Goal: Task Accomplishment & Management: Use online tool/utility

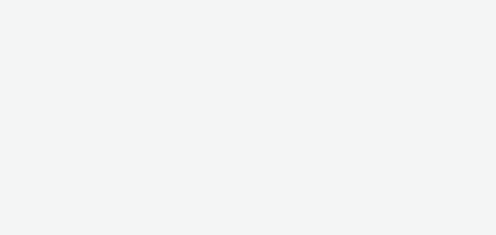
select select "fdd6df75-1d61-4035-b8b2-e303dce13929"
select select "81f8f10d-0682-4666-850e-e8b5770c7404"
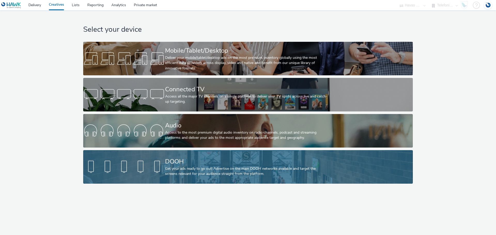
click at [207, 153] on div "DOOH Get your ads ready to go out! Advertise on the main DOOH networks availabl…" at bounding box center [247, 167] width 164 height 34
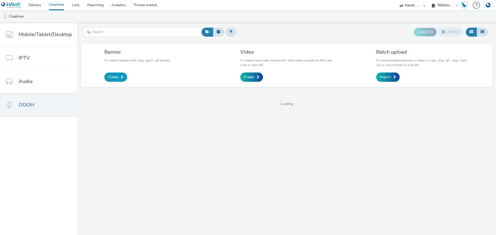
click at [119, 79] on link "Create" at bounding box center [115, 77] width 23 height 9
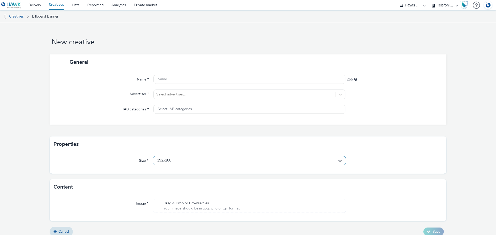
click at [194, 162] on div "192x288" at bounding box center [249, 160] width 193 height 9
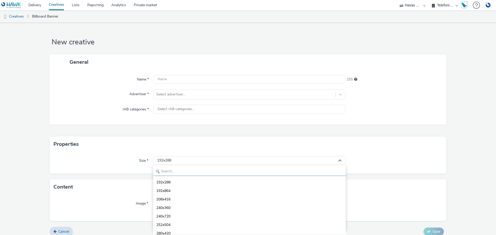
click at [180, 171] on input "text" at bounding box center [249, 171] width 192 height 9
drag, startPoint x: 169, startPoint y: 169, endPoint x: 158, endPoint y: 168, distance: 10.9
click at [158, 168] on input "384" at bounding box center [249, 171] width 192 height 9
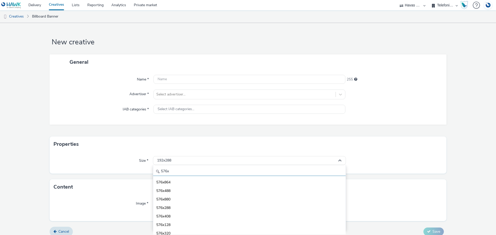
type input "576x"
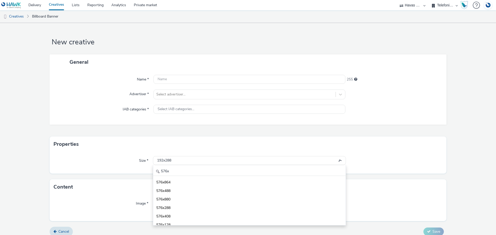
click at [351, 193] on div "Content" at bounding box center [248, 186] width 397 height 15
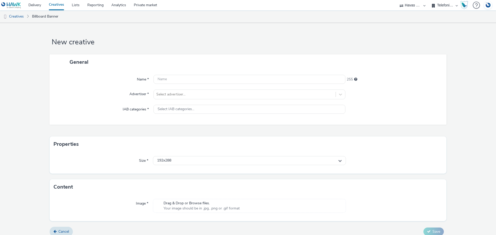
click at [57, 4] on link "Creatives" at bounding box center [56, 5] width 23 height 10
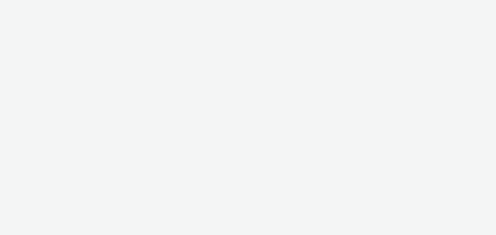
select select "fdd6df75-1d61-4035-b8b2-e303dce13929"
select select "81f8f10d-0682-4666-850e-e8b5770c7404"
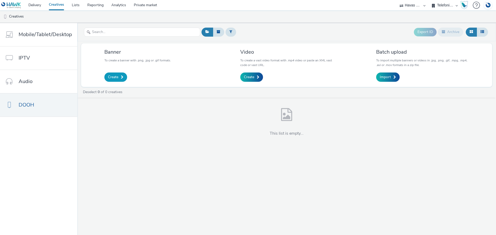
click at [121, 78] on span at bounding box center [122, 77] width 3 height 4
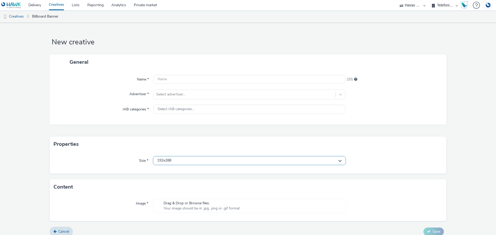
click at [182, 159] on div "192x288" at bounding box center [249, 160] width 193 height 9
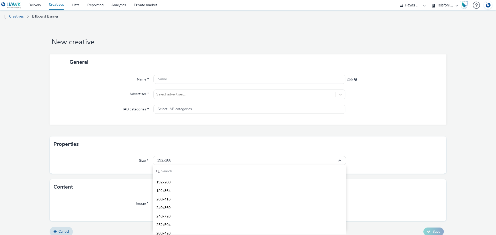
click at [184, 169] on input "text" at bounding box center [249, 171] width 192 height 9
type input "576"
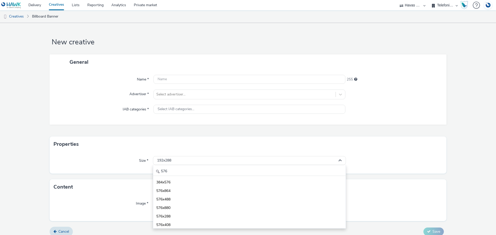
drag, startPoint x: 356, startPoint y: 162, endPoint x: 351, endPoint y: 157, distance: 6.8
click at [356, 162] on div at bounding box center [394, 160] width 97 height 9
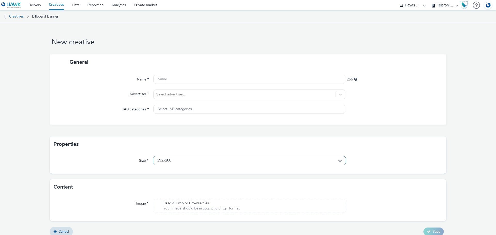
click at [186, 162] on div "192x288" at bounding box center [249, 160] width 193 height 9
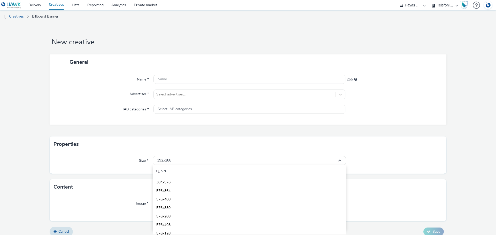
click at [184, 169] on input "576" at bounding box center [249, 171] width 192 height 9
type input "5"
click at [357, 170] on div "Size * 192x288 192x288 192x864 208x416 240x360 240x720 252x504 280x420 288x420 …" at bounding box center [248, 163] width 397 height 22
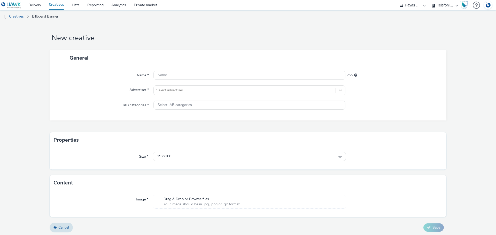
scroll to position [5, 0]
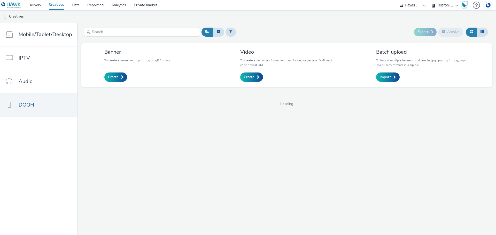
click at [488, 6] on img at bounding box center [488, 5] width 8 height 9
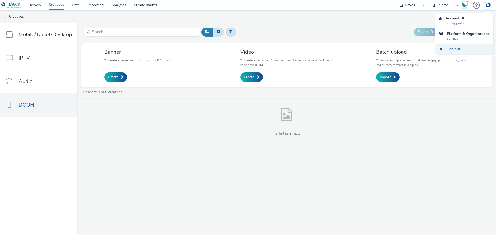
click at [463, 49] on link "Sign out" at bounding box center [464, 49] width 58 height 11
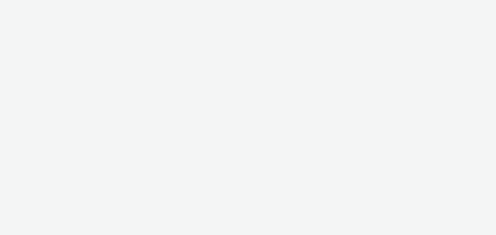
select select "2c2adb54-625a-45e4-8d54-55ad645251ae"
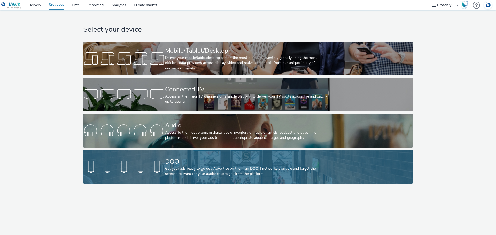
click at [184, 173] on div "Get your ads ready to go out! Advertise on the main DOOH networks available and…" at bounding box center [247, 171] width 164 height 11
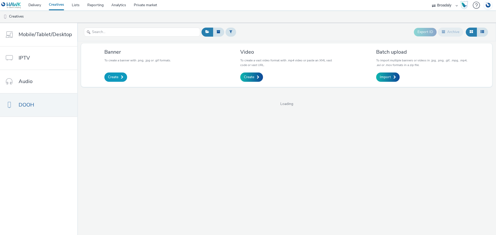
click at [118, 74] on link "Create" at bounding box center [115, 77] width 23 height 9
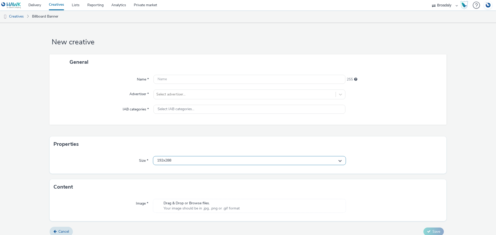
click at [191, 160] on div "192x288" at bounding box center [249, 160] width 193 height 9
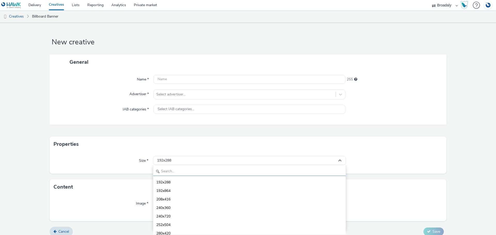
click at [192, 169] on input "text" at bounding box center [249, 171] width 192 height 9
type input "576x"
click at [108, 143] on div "Properties" at bounding box center [248, 144] width 397 height 15
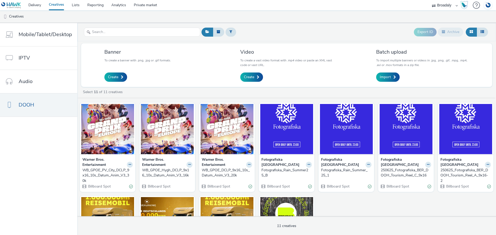
click at [451, 4] on select "AZERION AZERION SURVEYS Broadaly comtogether Contrast Crossvertise Data Zulu Gm…" at bounding box center [444, 5] width 31 height 10
select select "ac009755-aa48-4799-8050-7a339a378eb8"
click at [429, 0] on select "AZERION AZERION SURVEYS Broadaly comtogether Contrast Crossvertise Data Zulu Gm…" at bounding box center [444, 5] width 31 height 10
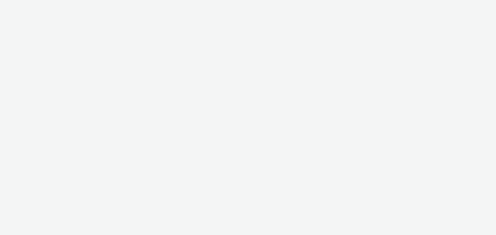
select select "79162ed7-0017-4339-93b0-3399b708648f"
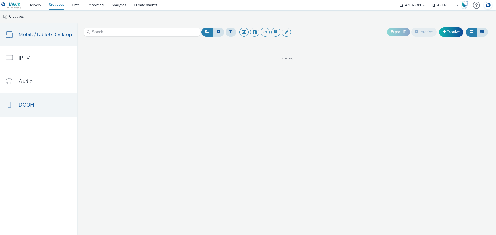
click at [59, 106] on link "DOOH" at bounding box center [38, 104] width 77 height 23
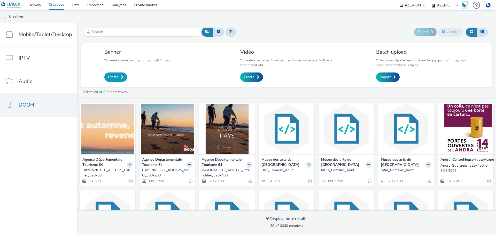
click at [121, 77] on span at bounding box center [122, 77] width 3 height 4
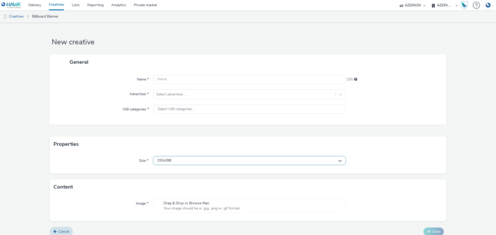
click at [179, 161] on div "192x288" at bounding box center [249, 160] width 193 height 9
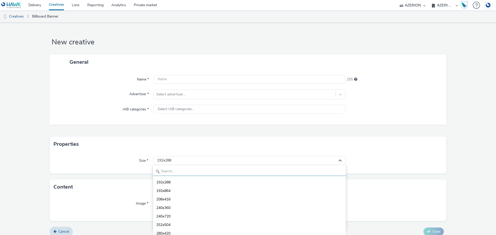
click at [183, 173] on input "text" at bounding box center [249, 171] width 192 height 9
type input "5"
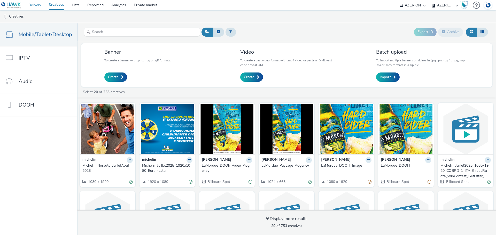
click at [37, 4] on link "Delivery" at bounding box center [35, 5] width 20 height 10
